Goal: Task Accomplishment & Management: Use online tool/utility

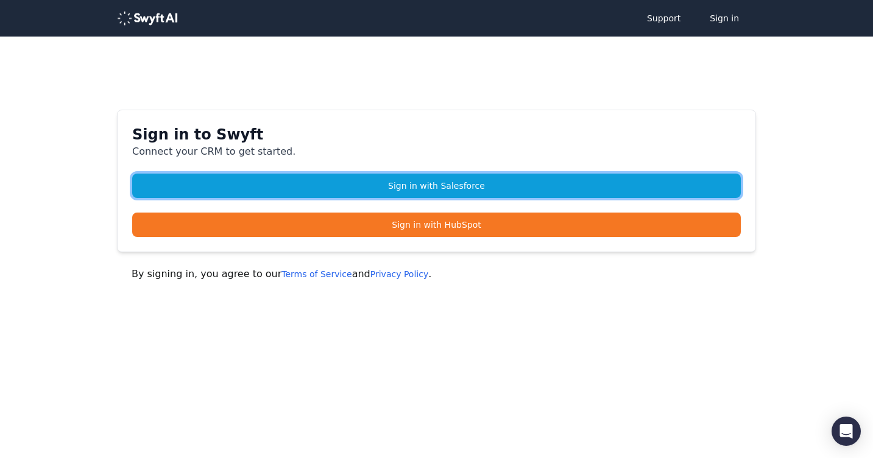
click at [402, 194] on link "Sign in with Salesforce" at bounding box center [436, 186] width 608 height 24
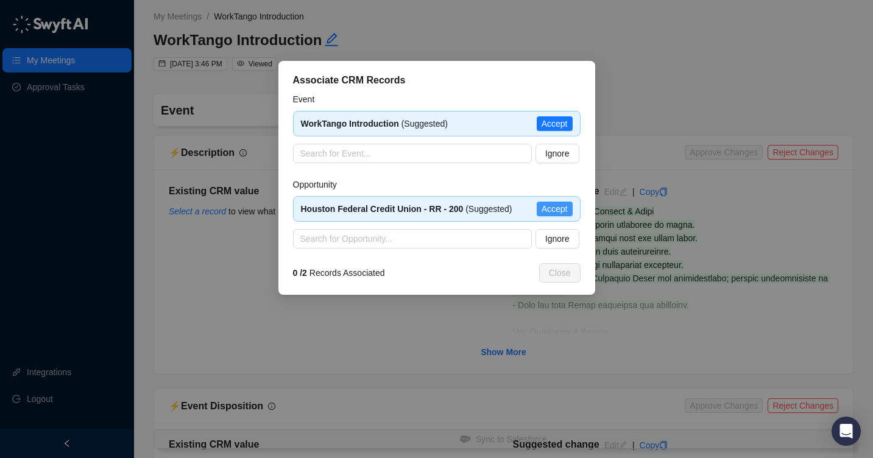
click at [558, 209] on span "Accept" at bounding box center [554, 208] width 26 height 13
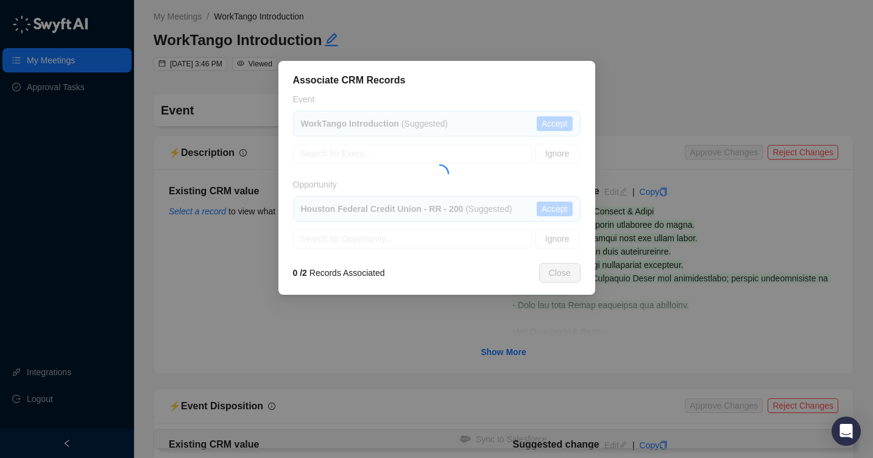
type textarea "**********"
type input "**********"
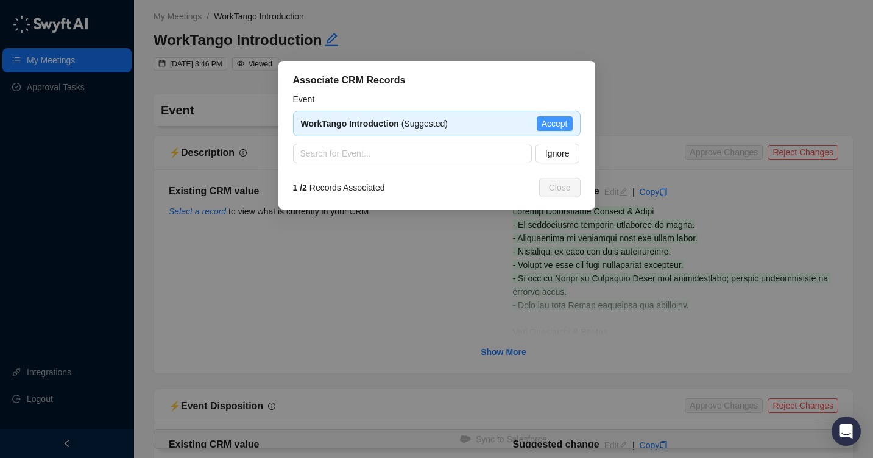
click at [563, 125] on span "Accept" at bounding box center [554, 123] width 26 height 13
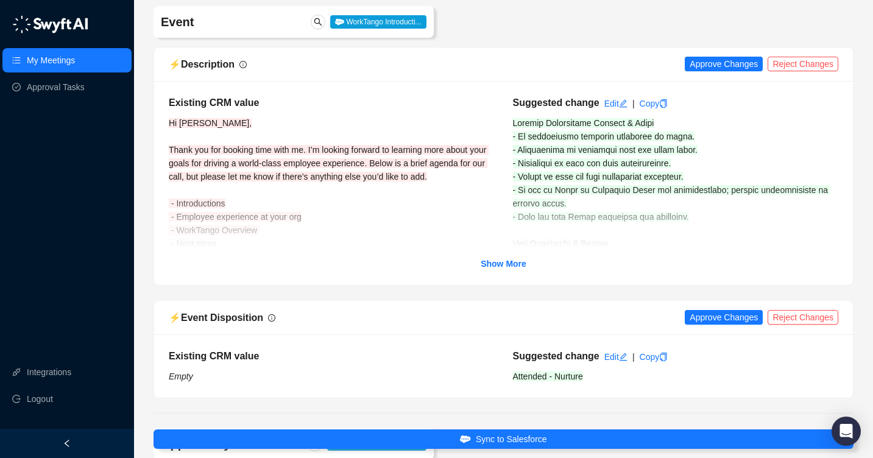
scroll to position [90, 0]
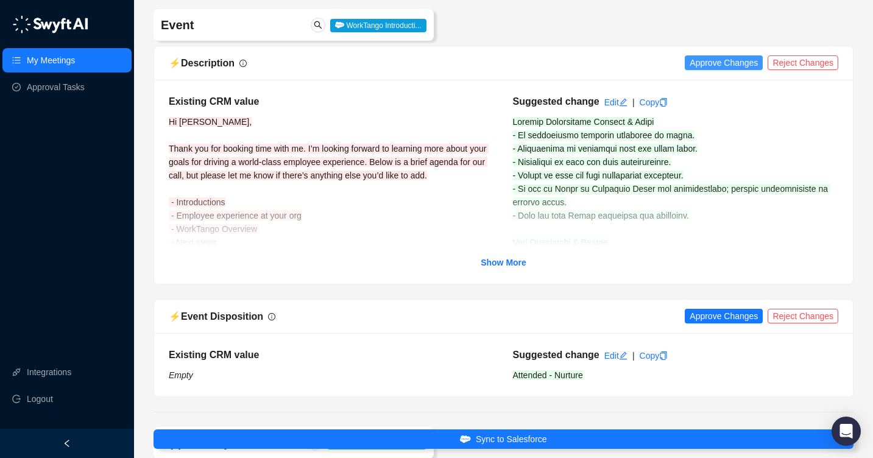
click at [720, 64] on span "Approve Changes" at bounding box center [723, 62] width 68 height 13
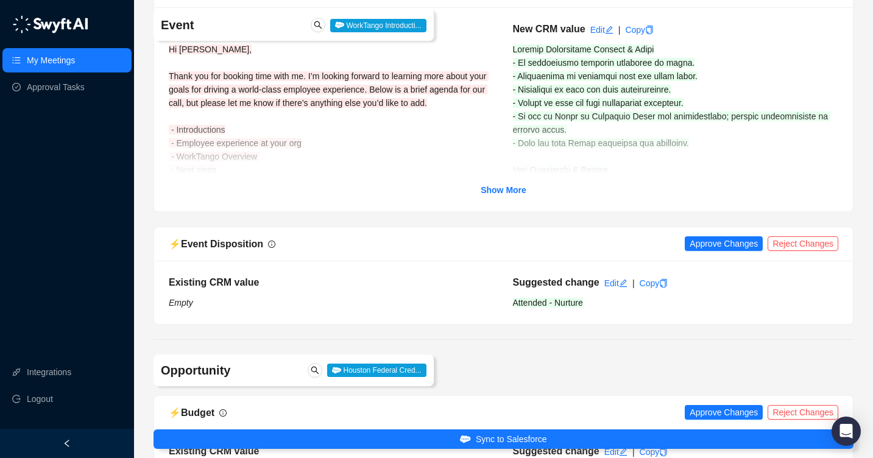
scroll to position [163, 0]
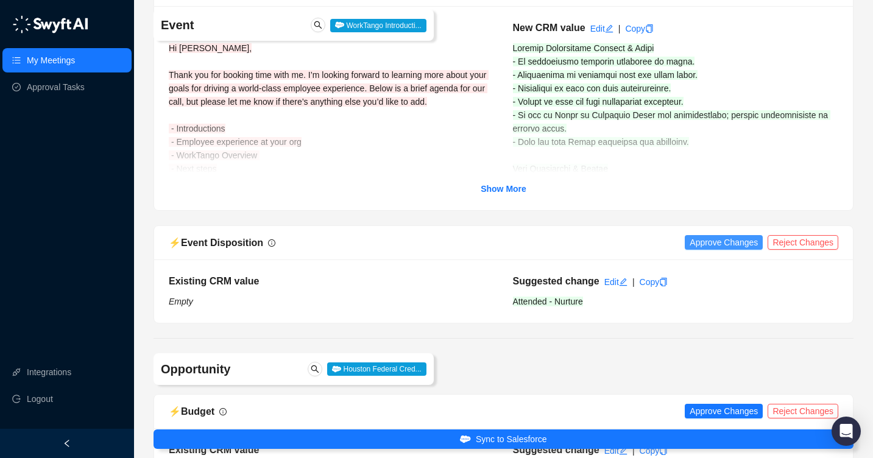
click at [720, 242] on span "Approve Changes" at bounding box center [723, 242] width 68 height 13
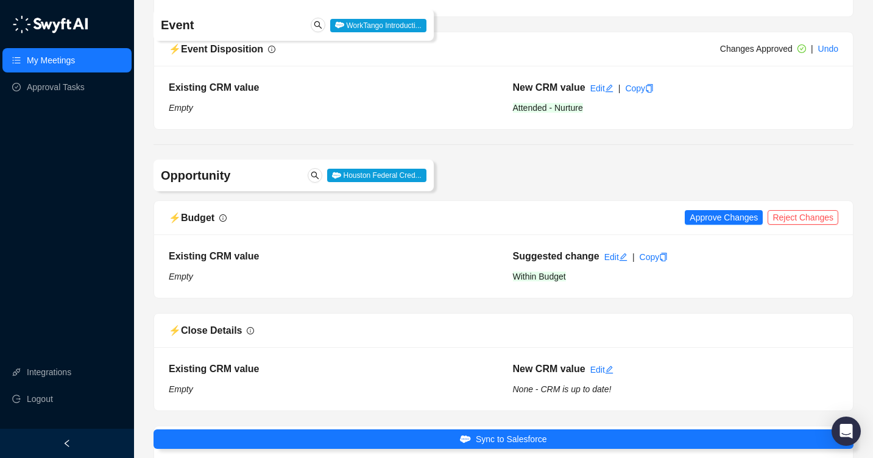
scroll to position [362, 0]
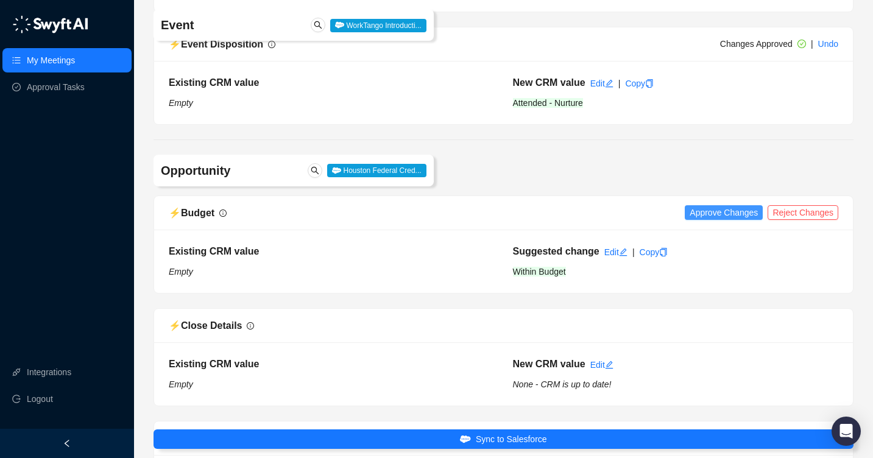
click at [712, 216] on span "Approve Changes" at bounding box center [723, 212] width 68 height 13
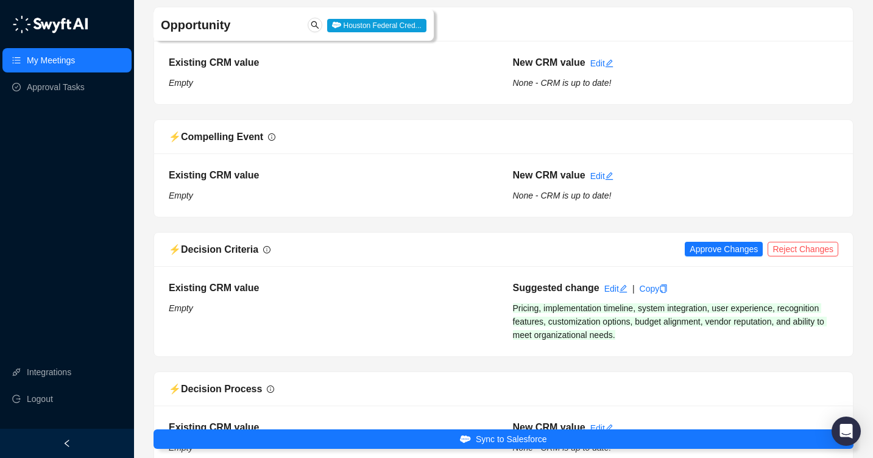
scroll to position [896, 0]
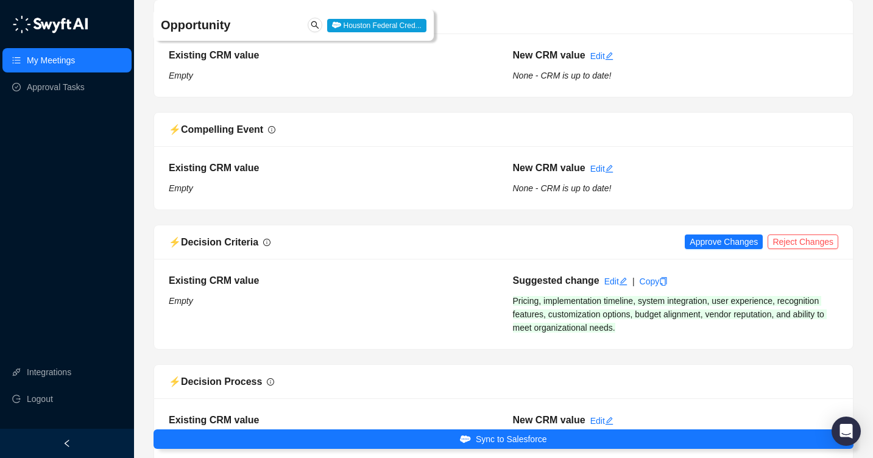
click at [710, 233] on div "⚡️ Decision Criteria Approve Changes Reject Changes" at bounding box center [503, 242] width 698 height 34
click at [712, 236] on span "Approve Changes" at bounding box center [723, 241] width 68 height 13
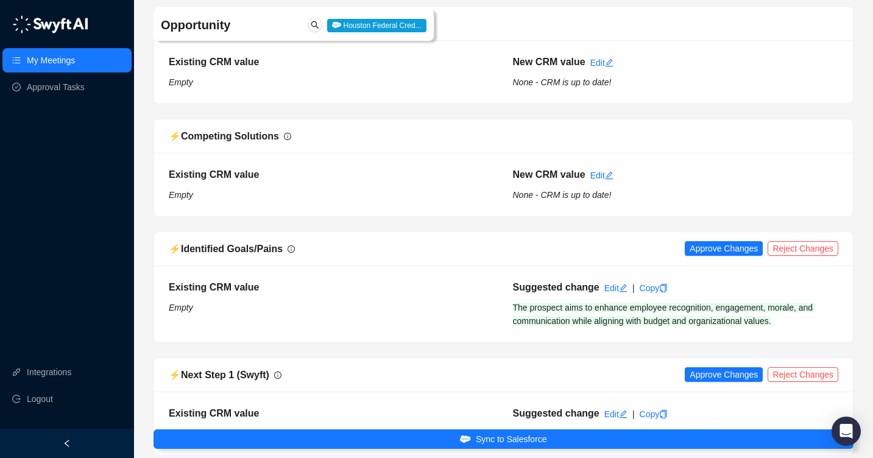
scroll to position [1254, 0]
click at [711, 251] on span "Approve Changes" at bounding box center [723, 247] width 68 height 13
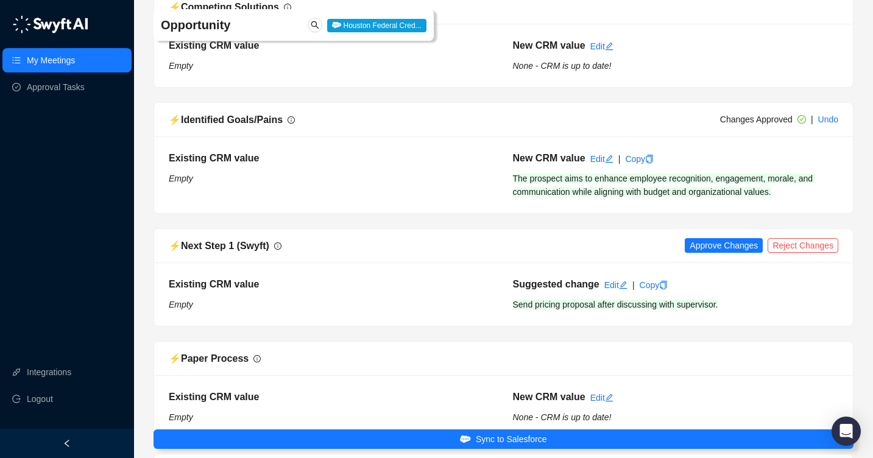
scroll to position [1444, 0]
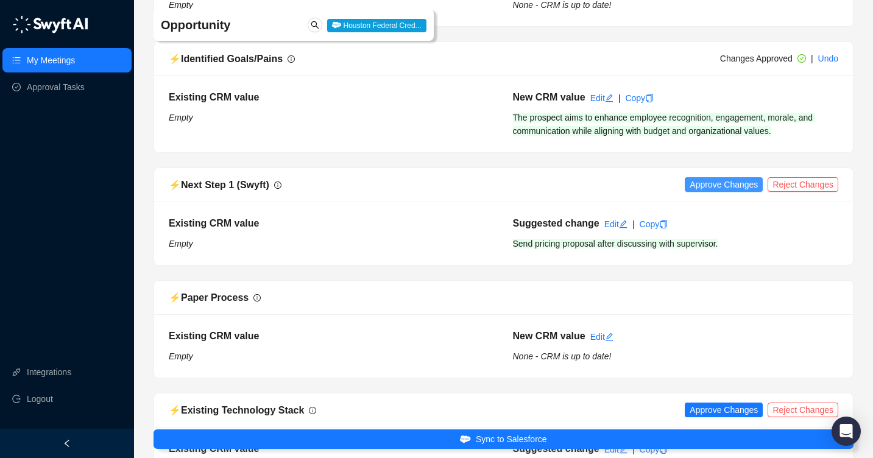
click at [710, 183] on span "Approve Changes" at bounding box center [723, 184] width 68 height 13
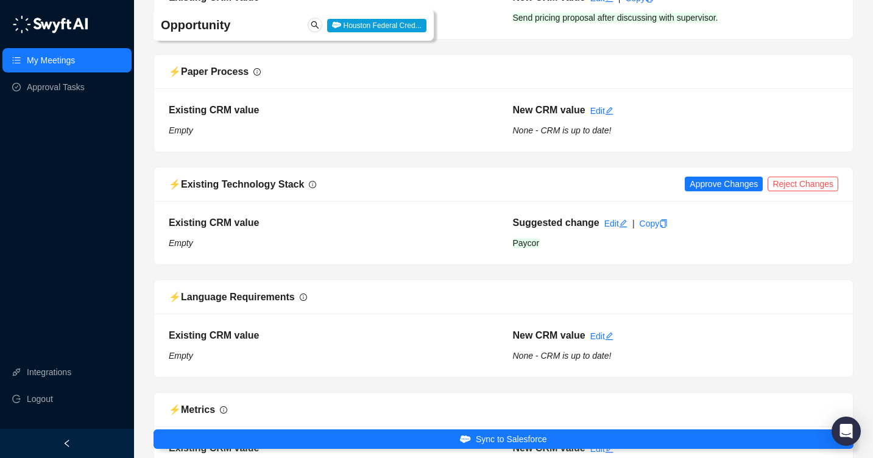
click at [710, 183] on span "Approve Changes" at bounding box center [723, 183] width 68 height 13
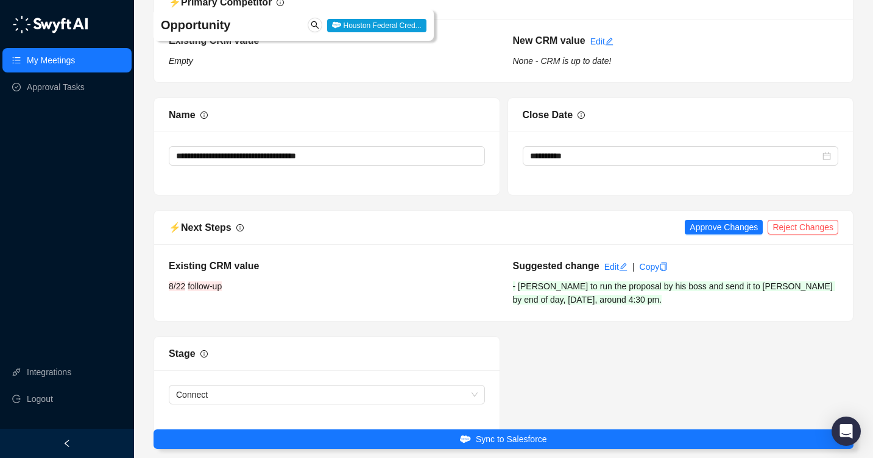
scroll to position [2305, 0]
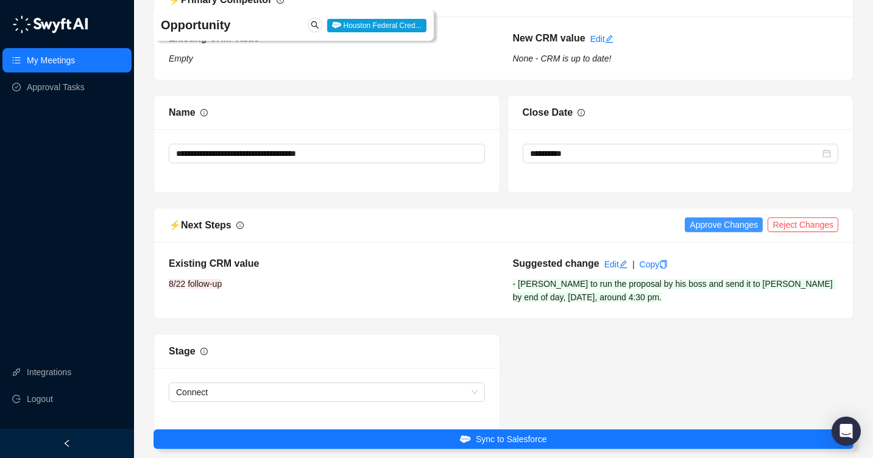
click at [736, 225] on span "Approve Changes" at bounding box center [723, 224] width 68 height 13
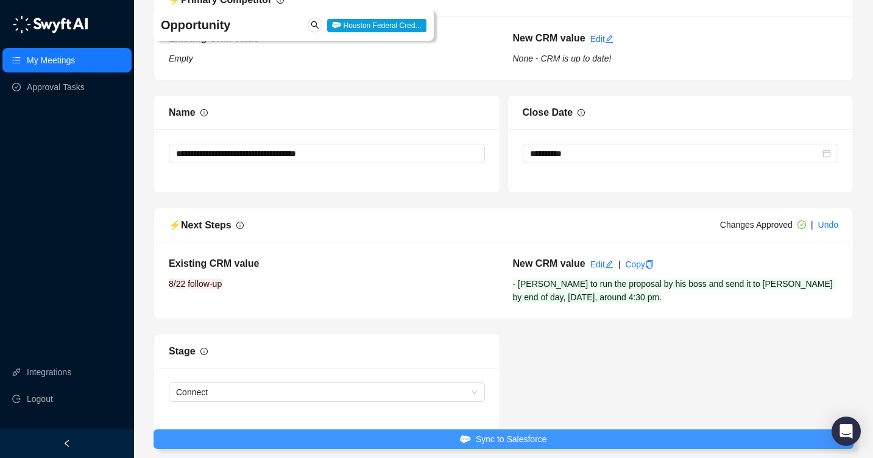
click at [554, 439] on button "Sync to Salesforce" at bounding box center [503, 438] width 700 height 19
